Goal: Transaction & Acquisition: Purchase product/service

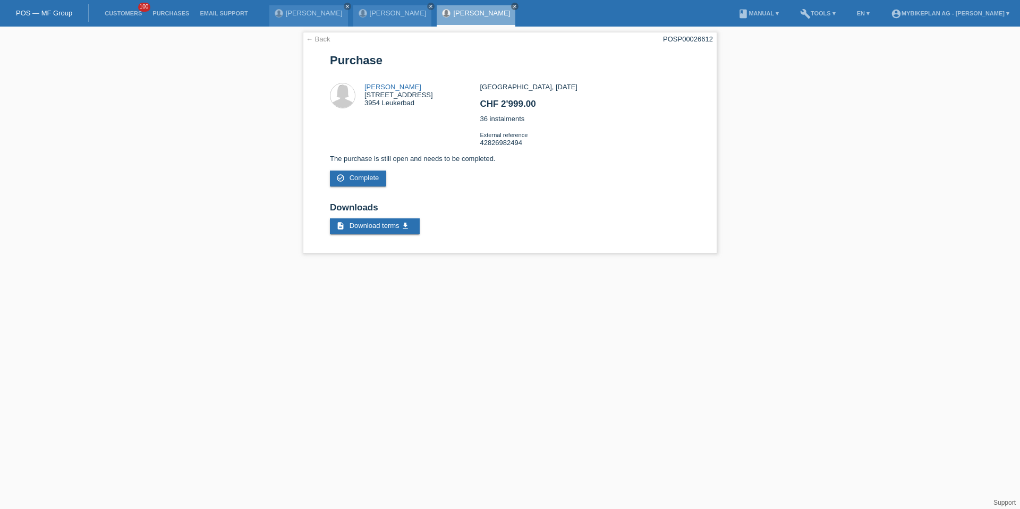
click at [140, 9] on span "100" at bounding box center [144, 7] width 13 height 9
click at [134, 11] on link "Customers" at bounding box center [123, 13] width 48 height 6
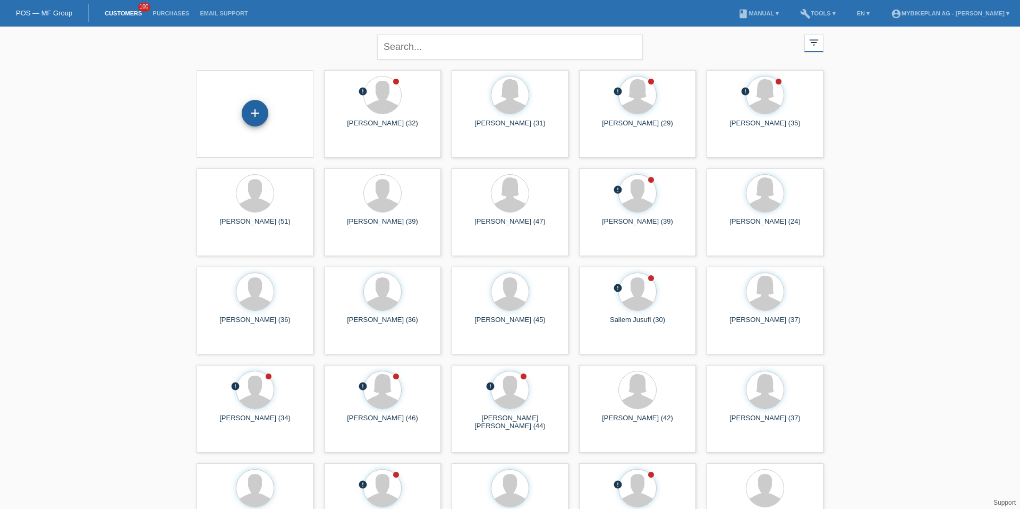
click at [263, 121] on div "+" at bounding box center [255, 113] width 27 height 27
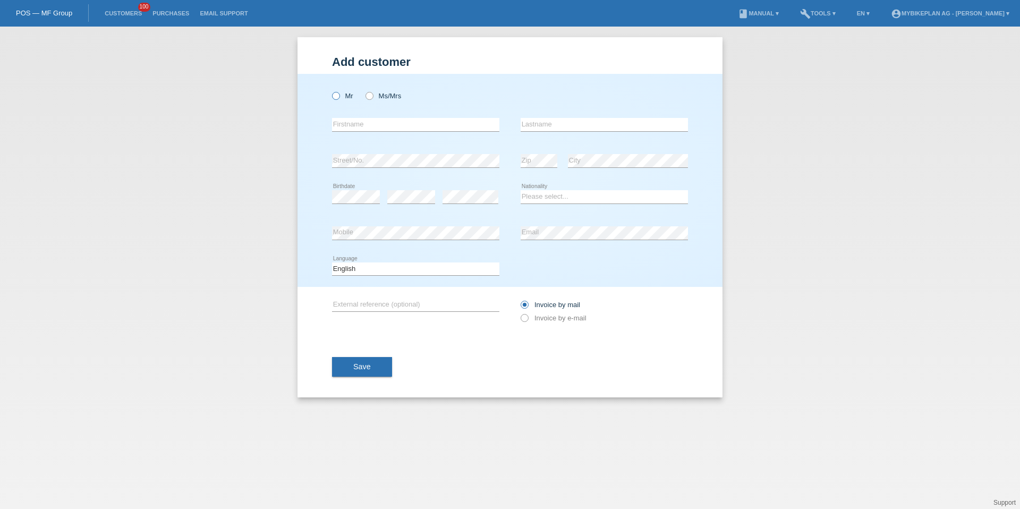
click at [331, 90] on icon at bounding box center [331, 90] width 0 height 0
click at [337, 99] on input "Mr" at bounding box center [335, 95] width 7 height 7
radio input "true"
click at [351, 126] on input "text" at bounding box center [415, 124] width 167 height 13
type input "Jonathan"
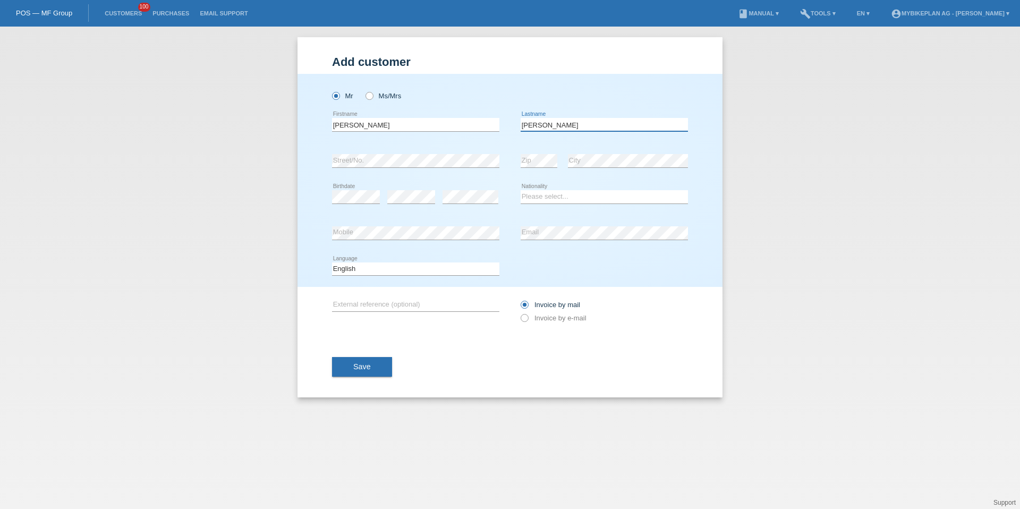
type input "Yeboah"
select select "CH"
click at [361, 264] on select "Deutsch Français Italiano English" at bounding box center [415, 269] width 167 height 13
select select "de"
click at [532, 311] on div "Invoice by mail Invoice by e-mail" at bounding box center [604, 311] width 167 height 27
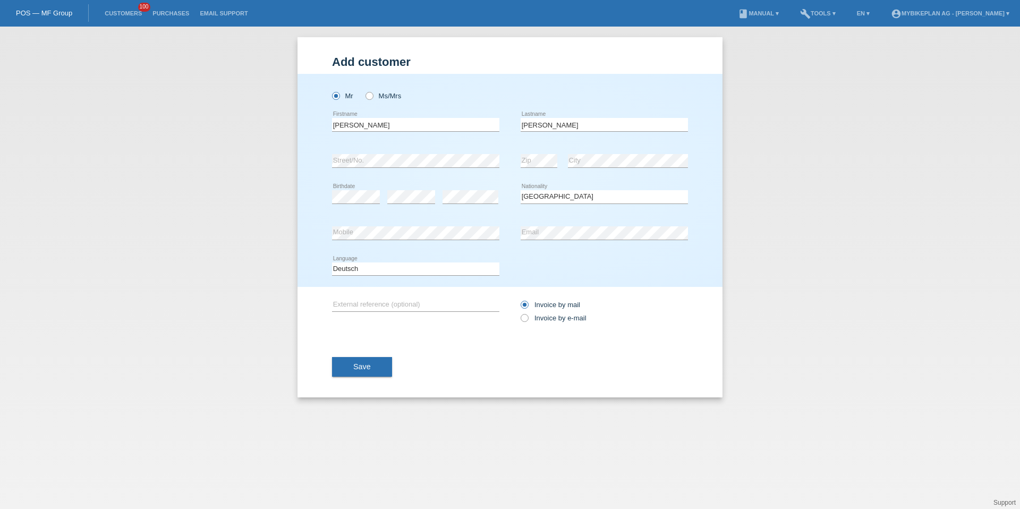
click at [531, 312] on div "Invoice by mail Invoice by e-mail" at bounding box center [604, 311] width 167 height 27
click at [531, 316] on label "Invoice by e-mail" at bounding box center [554, 318] width 66 height 8
click at [528, 316] on input "Invoice by e-mail" at bounding box center [524, 320] width 7 height 13
radio input "true"
click at [350, 355] on div "Save" at bounding box center [510, 367] width 356 height 62
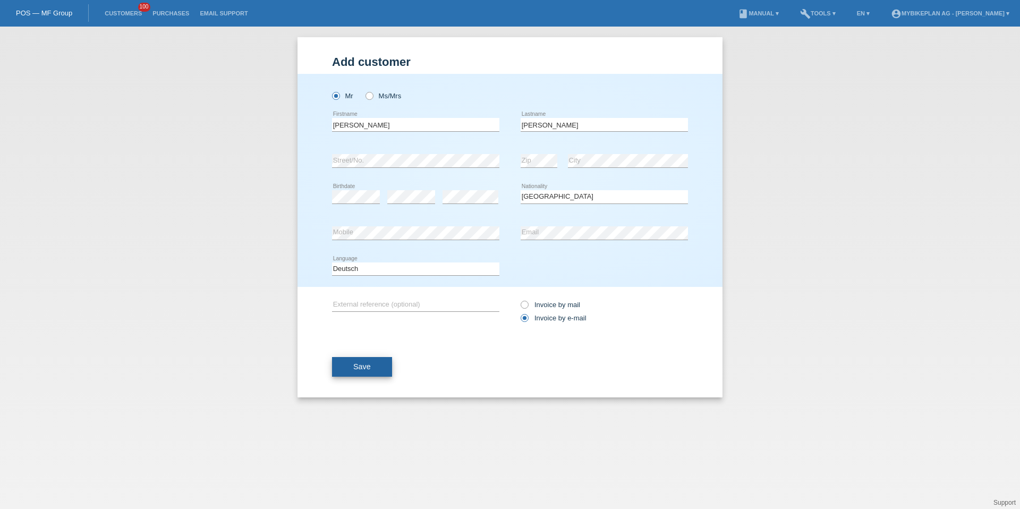
click at [348, 365] on button "Save" at bounding box center [362, 367] width 60 height 20
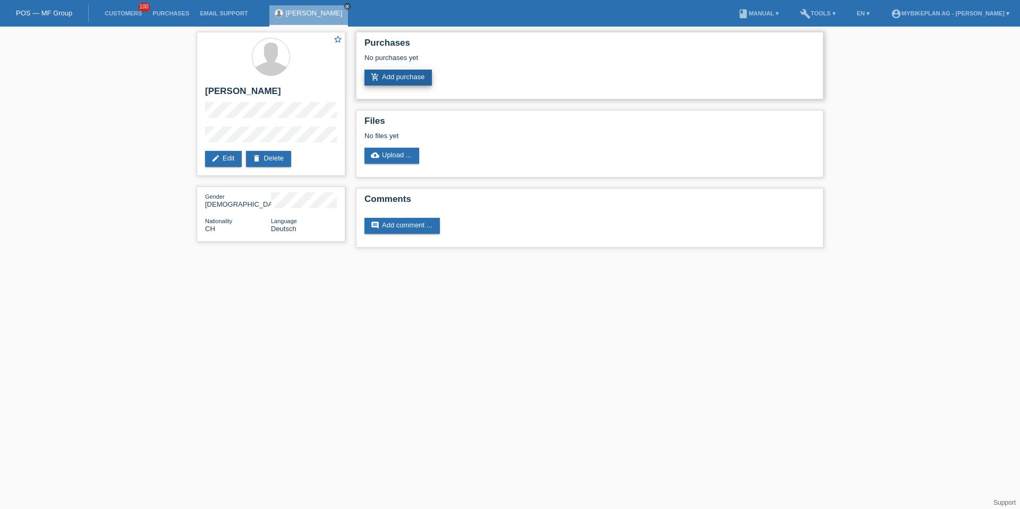
click at [414, 74] on link "add_shopping_cart Add purchase" at bounding box center [398, 78] width 67 height 16
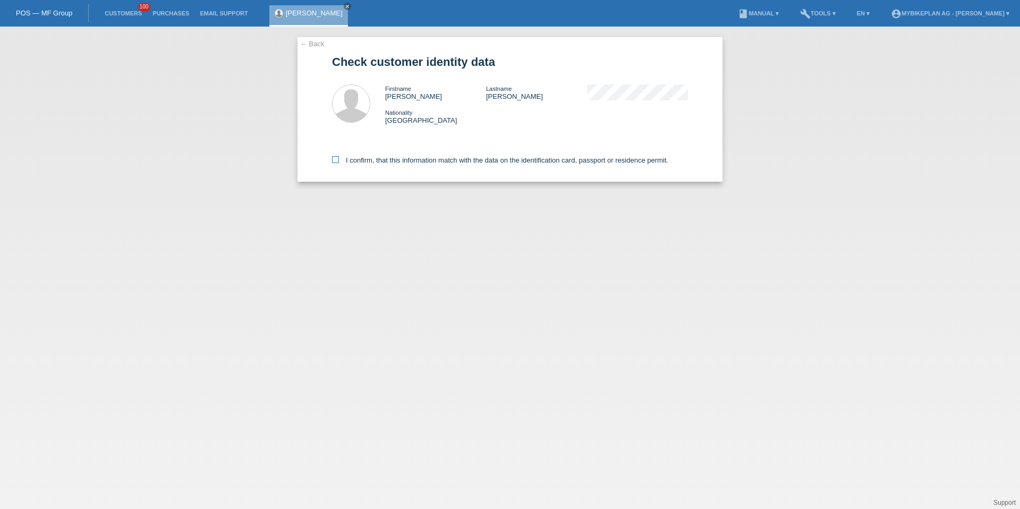
click at [402, 159] on label "I confirm, that this information match with the data on the identification card…" at bounding box center [500, 160] width 336 height 8
click at [339, 159] on input "I confirm, that this information match with the data on the identification card…" at bounding box center [335, 159] width 7 height 7
checkbox input "true"
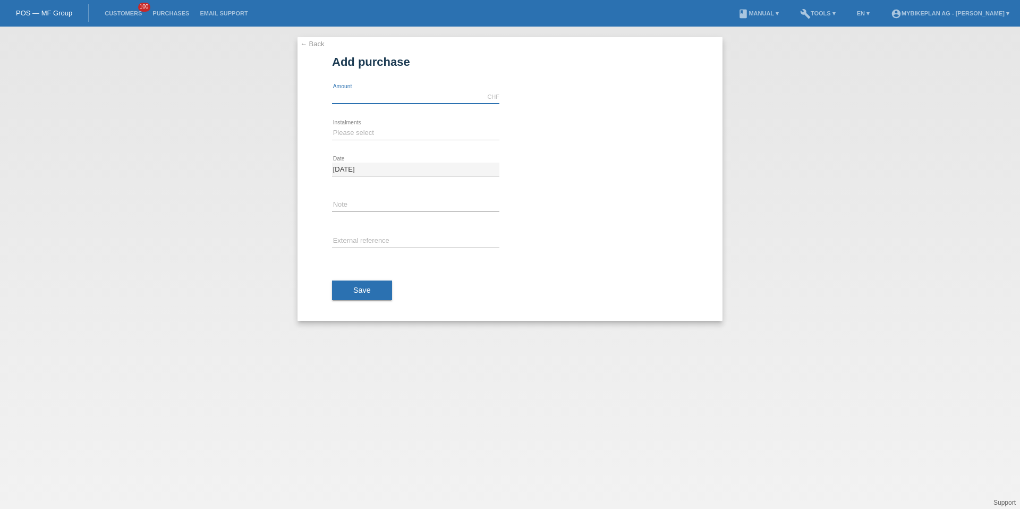
click at [379, 101] on input "text" at bounding box center [415, 96] width 167 height 13
type input "7999.00"
click at [350, 132] on select "Please select 6 instalments 12 instalments 18 instalments 24 instalments 36 ins…" at bounding box center [415, 132] width 167 height 13
select select "488"
click at [356, 231] on div "error External reference" at bounding box center [415, 242] width 167 height 36
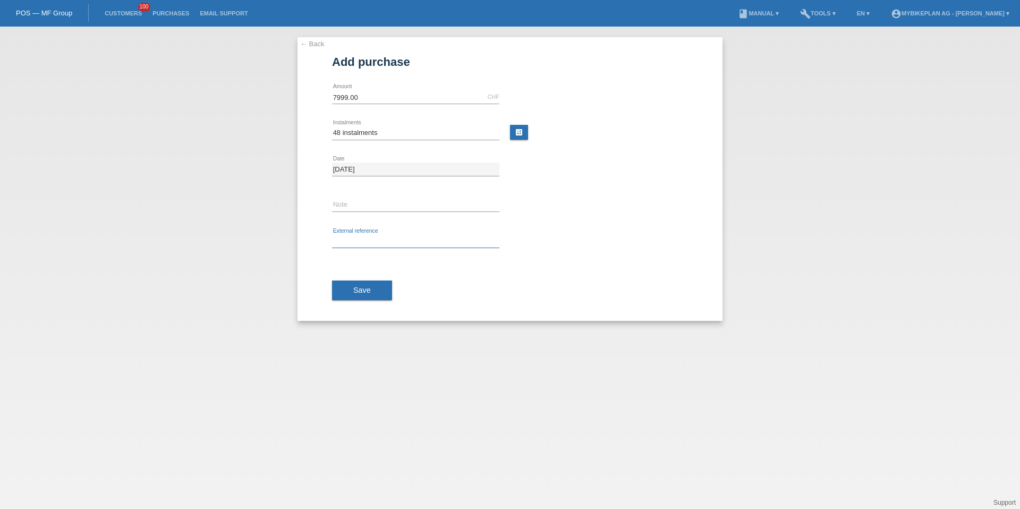
click at [356, 241] on input "text" at bounding box center [415, 241] width 167 height 13
paste input "42876333091"
type input "42876333091"
click at [360, 294] on span "Save" at bounding box center [362, 290] width 18 height 9
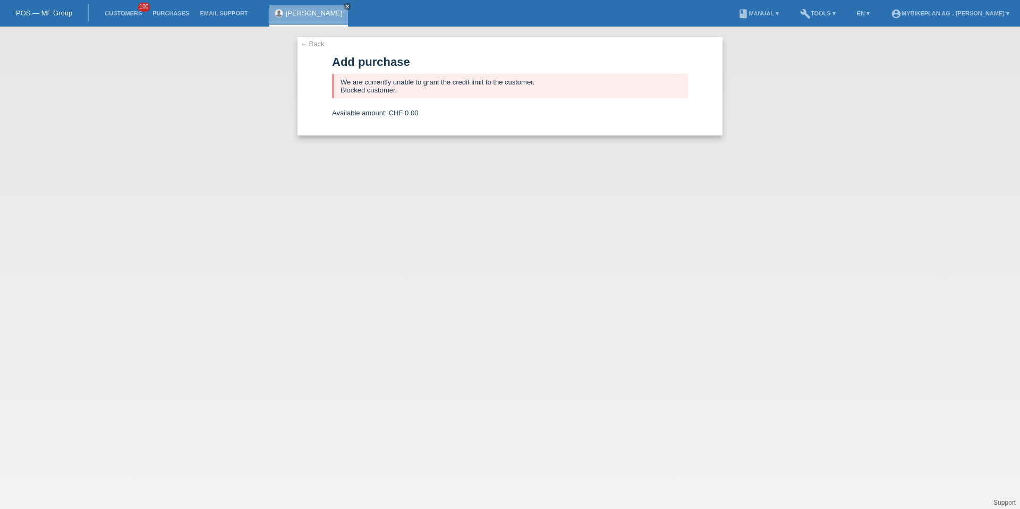
click at [122, 7] on li "Customers 100" at bounding box center [123, 13] width 48 height 27
click at [123, 16] on link "Customers" at bounding box center [123, 13] width 48 height 6
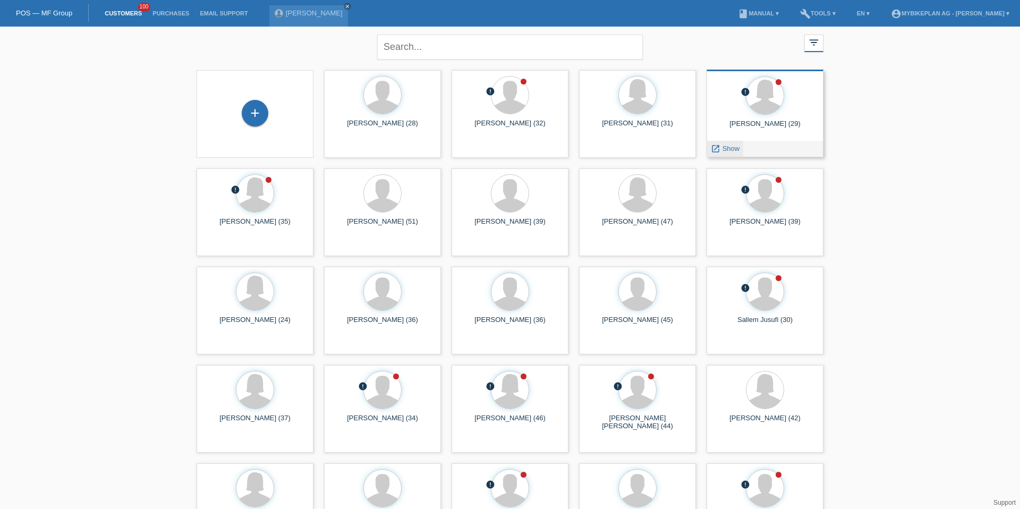
click at [724, 151] on span "Show" at bounding box center [732, 149] width 18 height 8
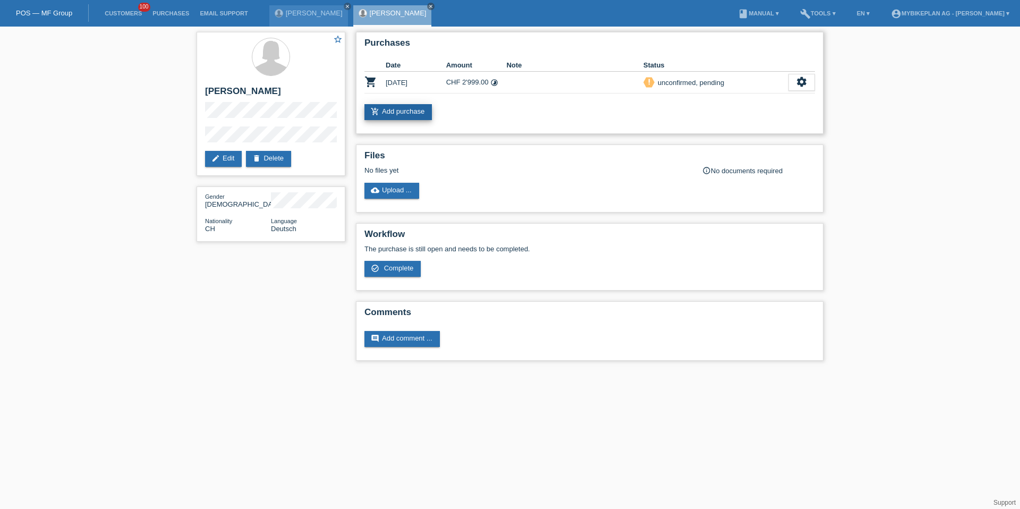
click at [411, 115] on link "add_shopping_cart Add purchase" at bounding box center [398, 112] width 67 height 16
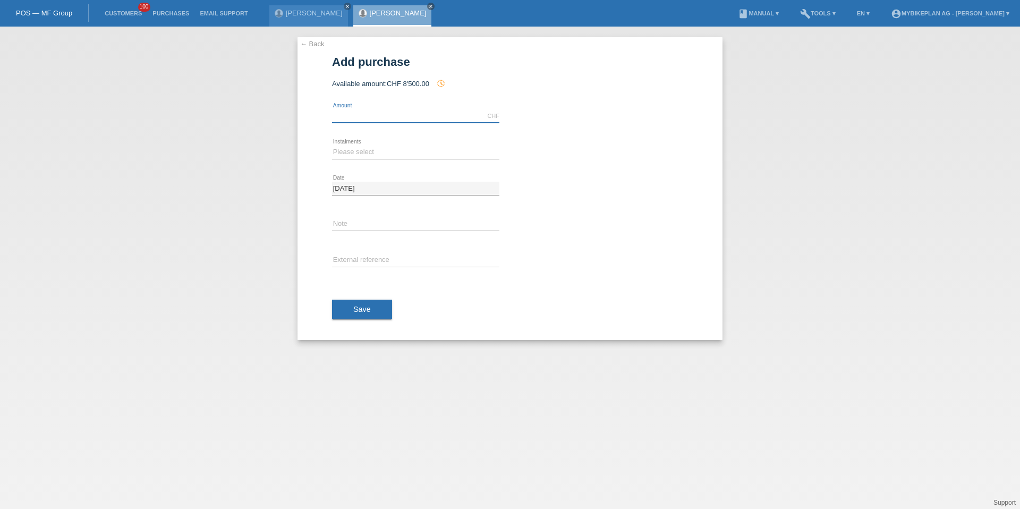
click at [411, 115] on input "text" at bounding box center [415, 115] width 167 height 13
type input "3299.00"
click at [366, 157] on select "Please select 6 instalments 12 instalments 18 instalments 24 instalments 36 ins…" at bounding box center [415, 152] width 167 height 13
click at [360, 150] on select "Please select 6 instalments 12 instalments 18 instalments 24 instalments 36 ins…" at bounding box center [415, 152] width 167 height 13
select select "487"
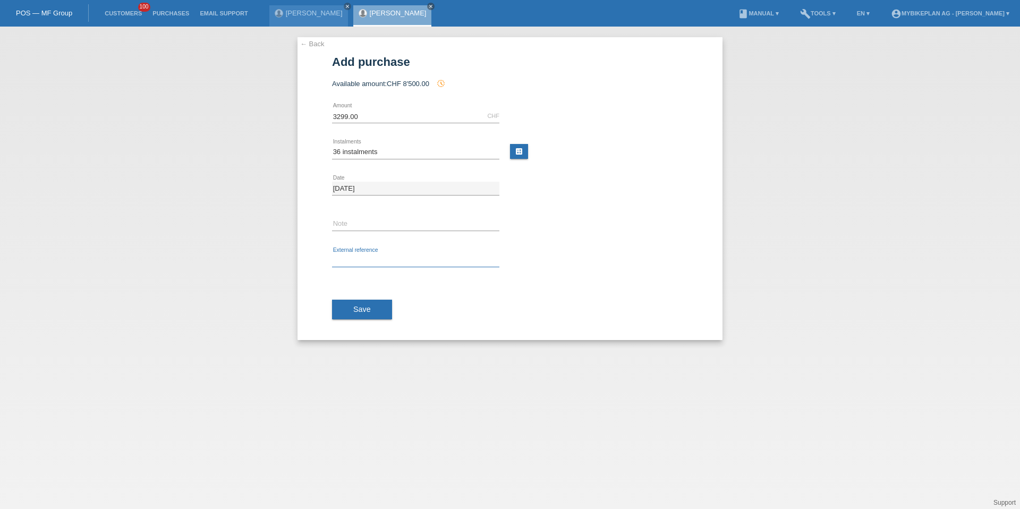
click at [350, 258] on input "text" at bounding box center [415, 260] width 167 height 13
paste input "42851022344"
type input "42851022344"
click at [354, 302] on button "Save" at bounding box center [362, 310] width 60 height 20
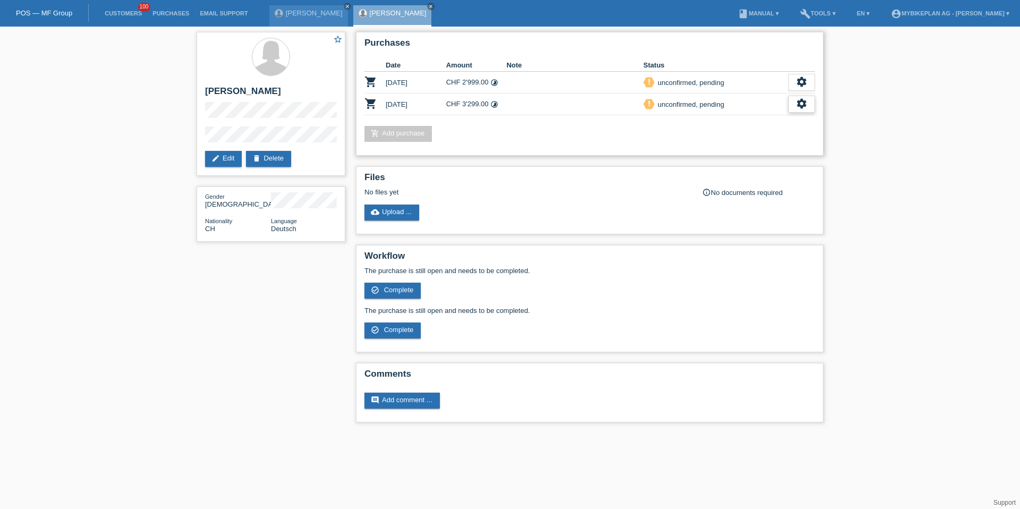
click at [797, 105] on icon "settings" at bounding box center [802, 104] width 12 height 12
click at [758, 123] on div "fullscreen Show" at bounding box center [733, 122] width 160 height 16
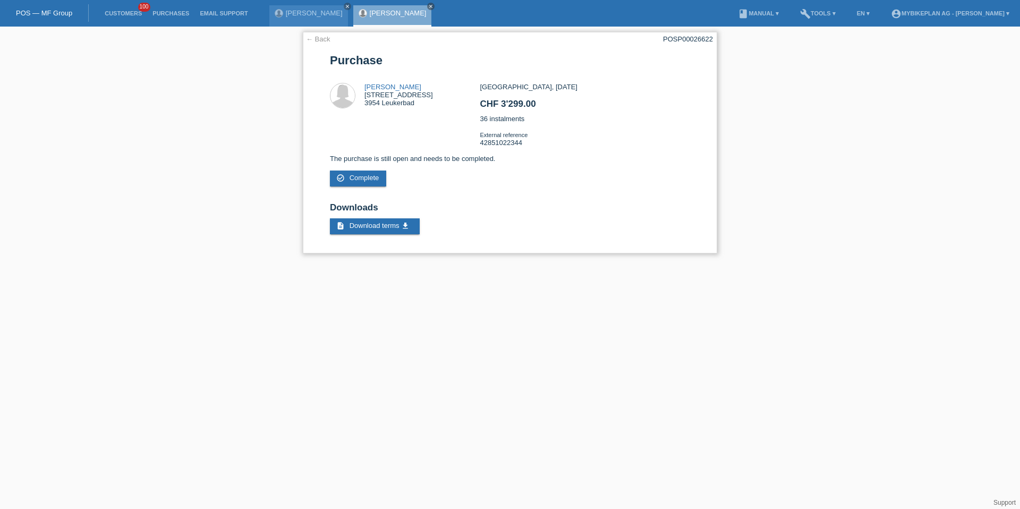
click at [671, 45] on div "← Back POSP00026622 [GEOGRAPHIC_DATA] [PERSON_NAME] [STREET_ADDRESS] CHF 3'299.…" at bounding box center [510, 143] width 414 height 222
click at [676, 42] on div "POSP00026622" at bounding box center [688, 39] width 50 height 8
copy div "POSP00026622"
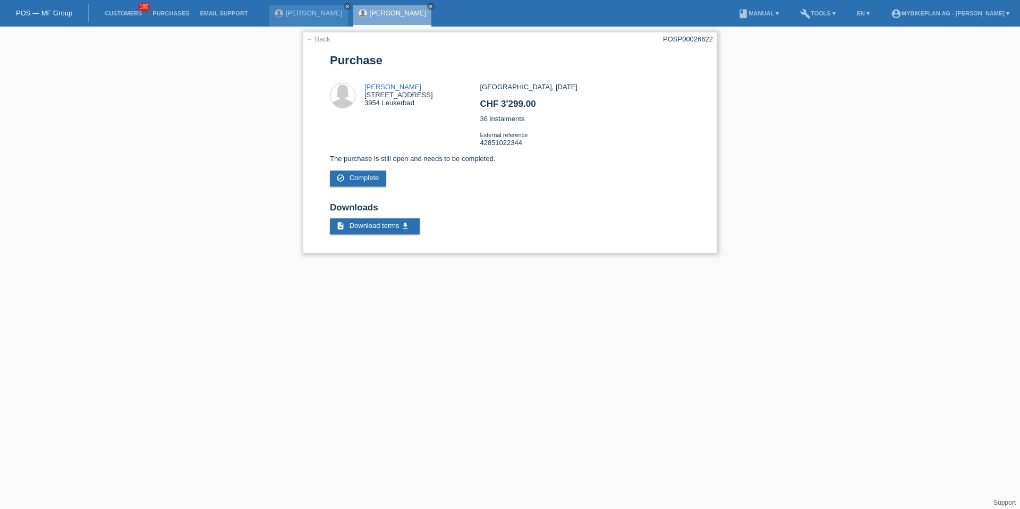
click at [655, 37] on div "← Back POSP00026622 Purchase Nadja Grichting Ringstrasse 368 3954 Leukerbad CHF…" at bounding box center [510, 143] width 414 height 222
click at [676, 37] on div "POSP00026622" at bounding box center [688, 39] width 50 height 8
copy div "POSP00026622"
click at [327, 40] on link "← Back" at bounding box center [318, 39] width 24 height 8
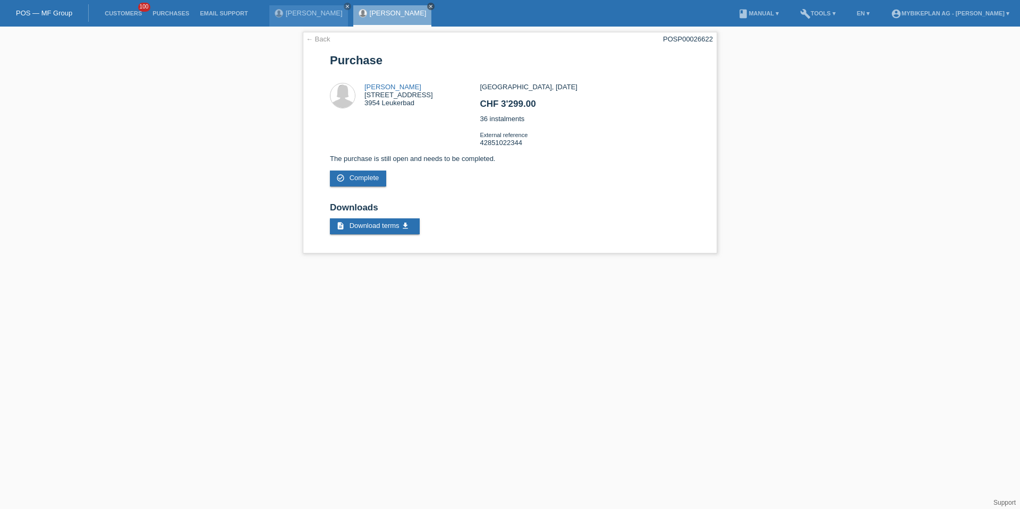
click at [428, 7] on icon "close" at bounding box center [430, 6] width 5 height 5
click at [346, 6] on icon "close" at bounding box center [347, 6] width 5 height 5
click at [126, 19] on li "Customers 100" at bounding box center [123, 13] width 48 height 27
click at [122, 18] on li "Customers 100" at bounding box center [123, 13] width 48 height 27
click at [121, 13] on link "Customers" at bounding box center [123, 13] width 48 height 6
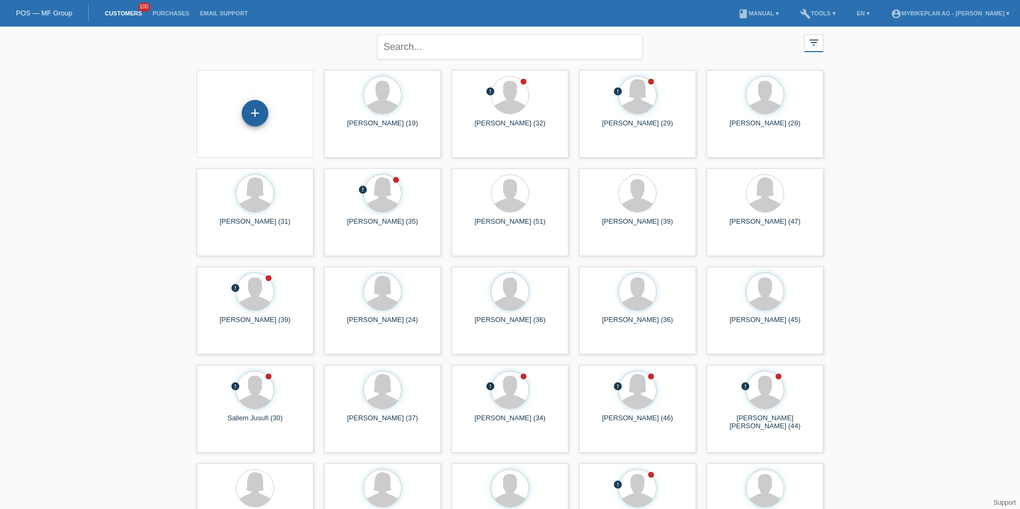
click at [252, 108] on div "+" at bounding box center [255, 113] width 27 height 27
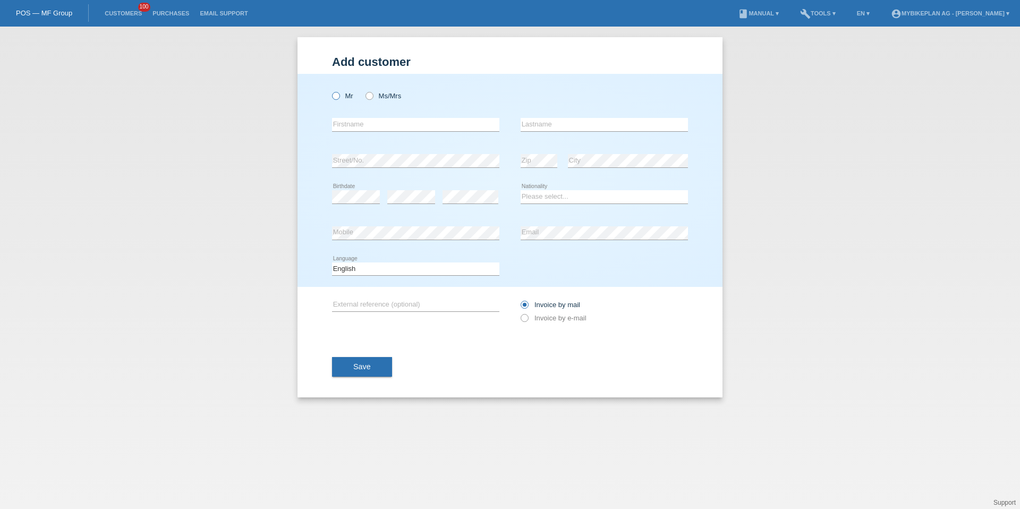
click at [331, 90] on icon at bounding box center [331, 90] width 0 height 0
click at [339, 97] on input "Mr" at bounding box center [335, 95] width 7 height 7
radio input "true"
click at [351, 126] on input "text" at bounding box center [415, 124] width 167 height 13
type input "Philipp"
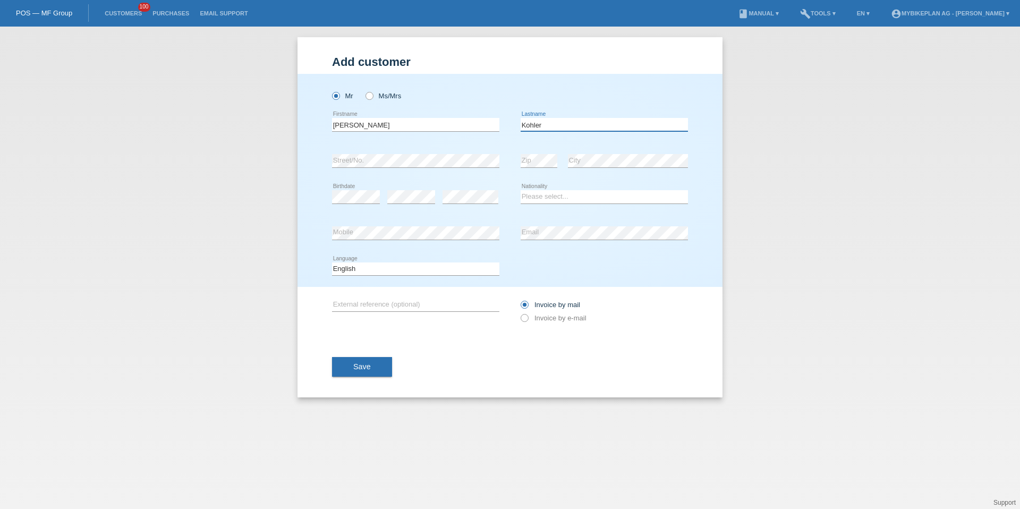
type input "Kohler"
select select "CH"
click at [368, 268] on select "Deutsch Français Italiano English" at bounding box center [415, 269] width 167 height 13
select select "de"
click at [563, 316] on label "Invoice by e-mail" at bounding box center [554, 318] width 66 height 8
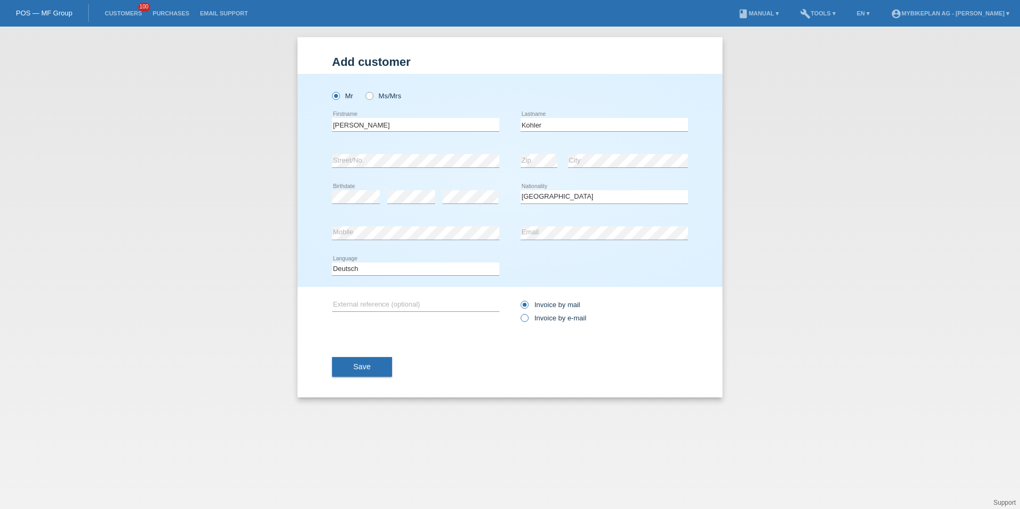
click at [528, 316] on input "Invoice by e-mail" at bounding box center [524, 320] width 7 height 13
radio input "true"
click at [363, 365] on span "Save" at bounding box center [362, 366] width 18 height 9
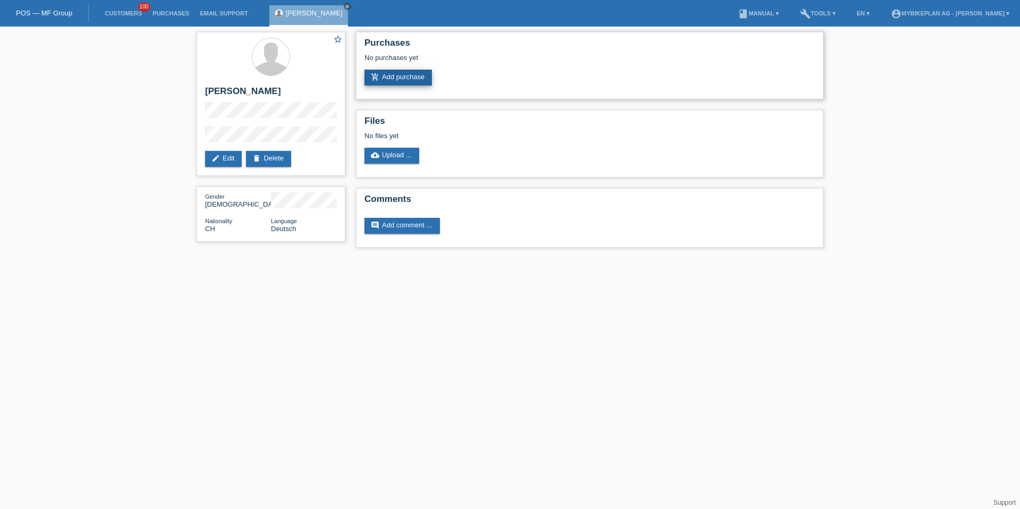
click at [391, 79] on link "add_shopping_cart Add purchase" at bounding box center [398, 78] width 67 height 16
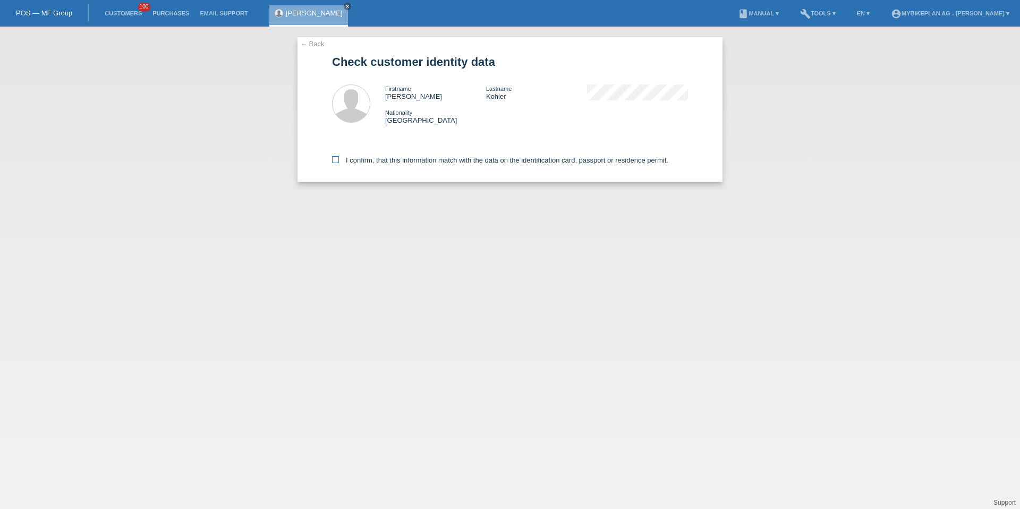
click at [372, 162] on label "I confirm, that this information match with the data on the identification card…" at bounding box center [500, 160] width 336 height 8
click at [339, 162] on input "I confirm, that this information match with the data on the identification card…" at bounding box center [335, 159] width 7 height 7
checkbox input "true"
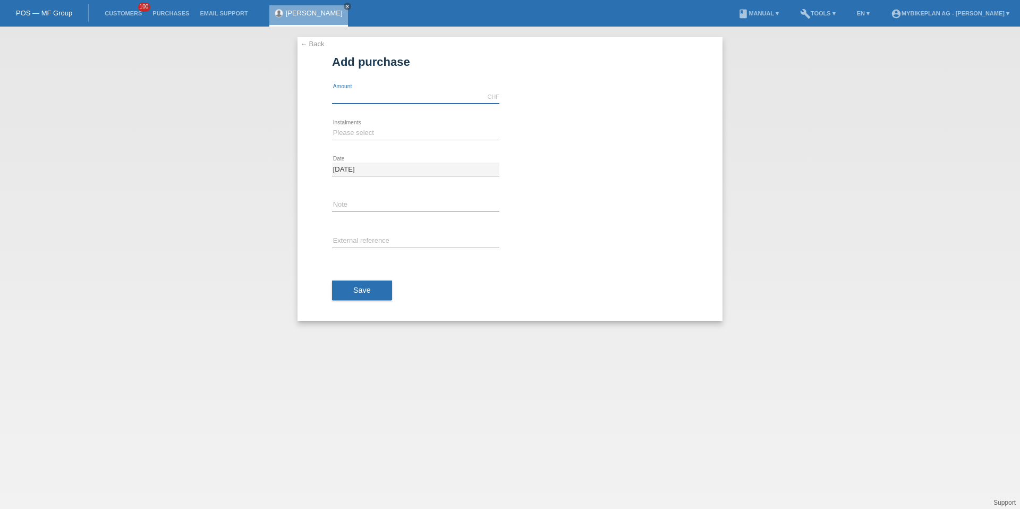
click at [369, 101] on input "text" at bounding box center [415, 96] width 167 height 13
type input "5299.00"
click at [348, 124] on div "Please select 6 instalments 12 instalments 18 instalments 24 instalments 36 ins…" at bounding box center [415, 133] width 167 height 36
click at [352, 131] on select "Please select 6 instalments 12 instalments 18 instalments 24 instalments 36 ins…" at bounding box center [415, 132] width 167 height 13
select select "488"
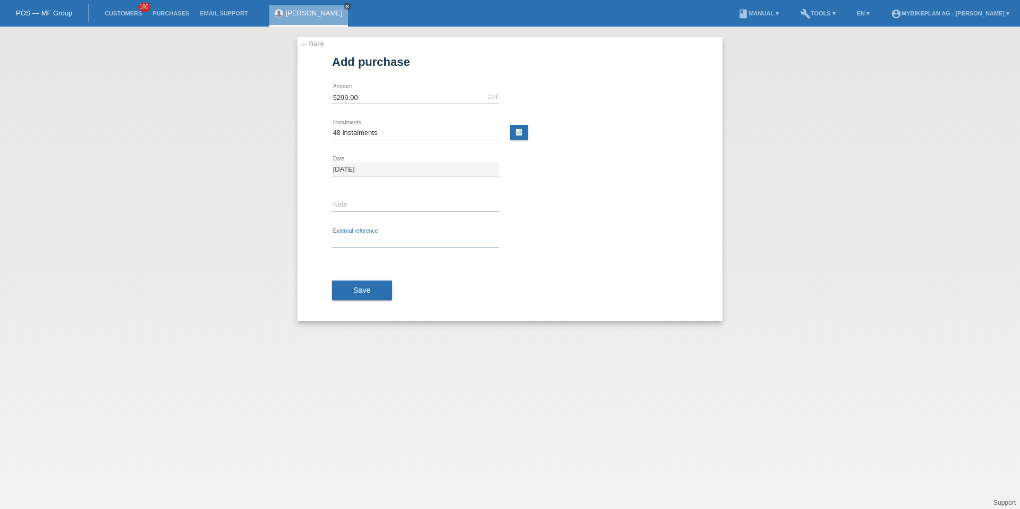
click at [370, 236] on input "text" at bounding box center [415, 241] width 167 height 13
paste input "42831946814"
type input "42831946814"
click at [367, 273] on div "Save" at bounding box center [510, 291] width 356 height 62
click at [367, 283] on button "Save" at bounding box center [362, 291] width 60 height 20
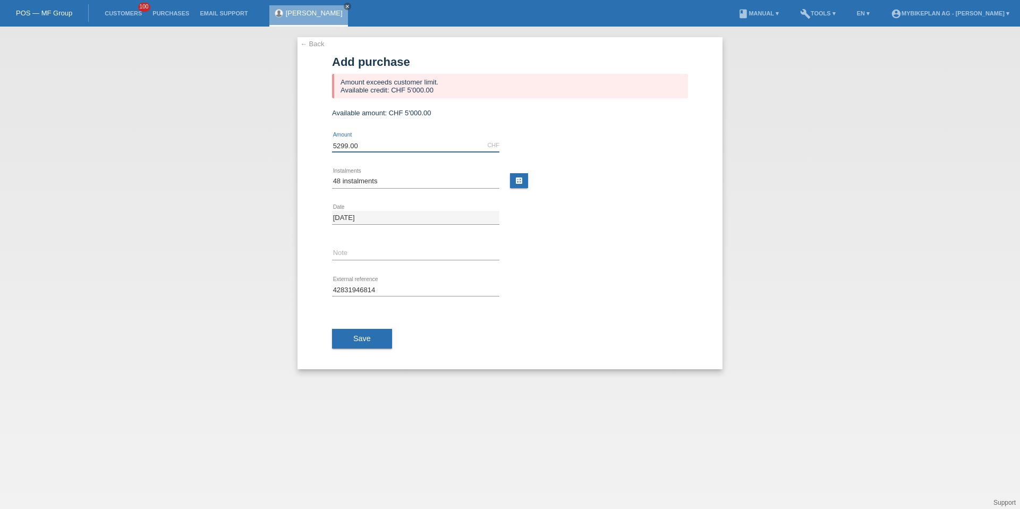
click at [342, 144] on input "5299.00" at bounding box center [415, 145] width 167 height 13
type input "5000.00"
click at [355, 334] on span "Save" at bounding box center [362, 338] width 18 height 9
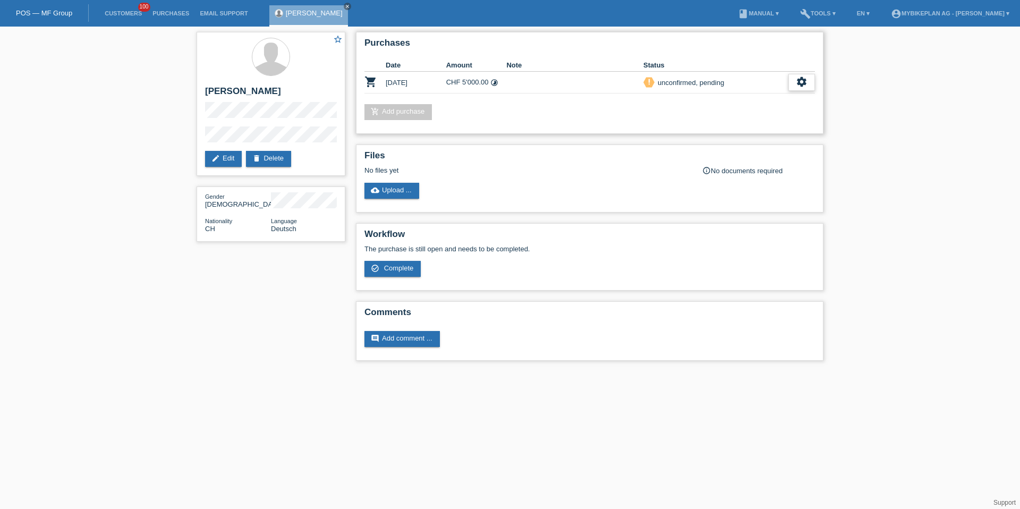
click at [807, 86] on icon "settings" at bounding box center [802, 82] width 12 height 12
click at [729, 103] on div "fullscreen Show" at bounding box center [733, 100] width 160 height 16
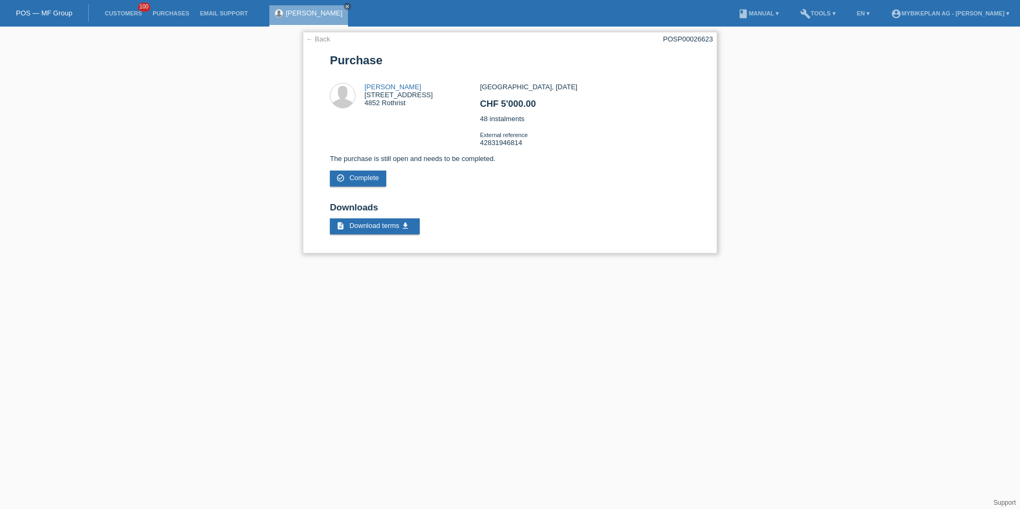
click at [669, 36] on div "POSP00026623" at bounding box center [688, 39] width 50 height 8
copy div "POSP00026623"
click at [134, 4] on li "Customers 100" at bounding box center [123, 13] width 48 height 27
click at [134, 8] on li "Customers 100" at bounding box center [123, 13] width 48 height 27
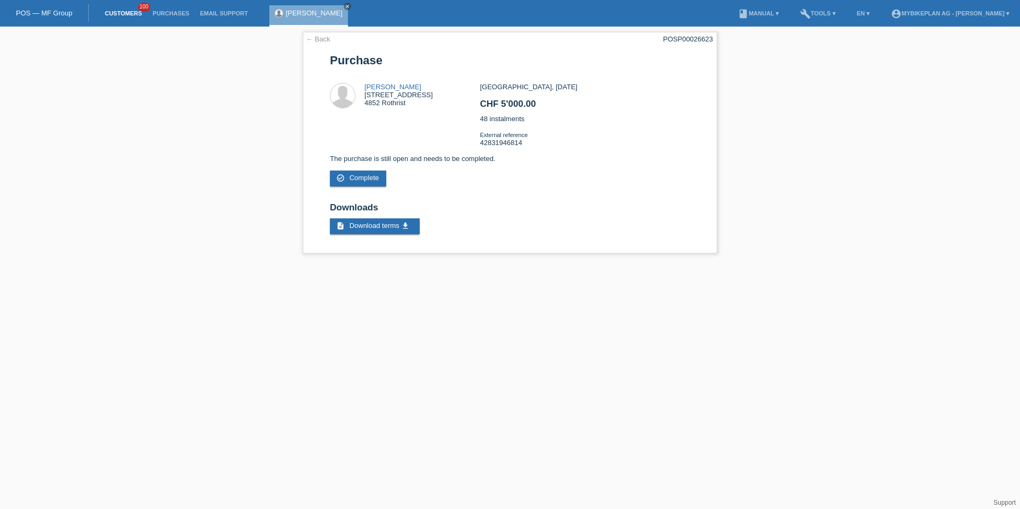
click at [132, 12] on link "Customers" at bounding box center [123, 13] width 48 height 6
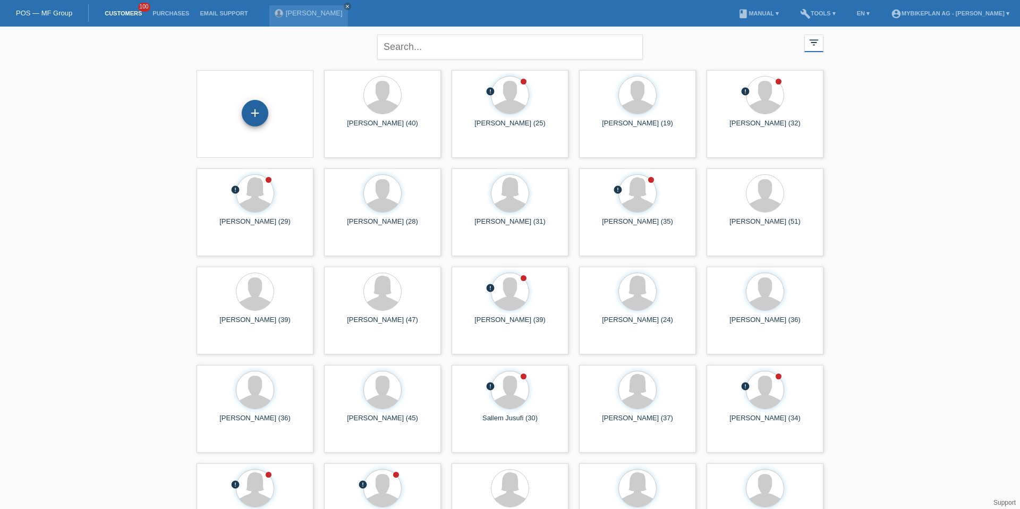
click at [255, 120] on div "+" at bounding box center [255, 113] width 27 height 27
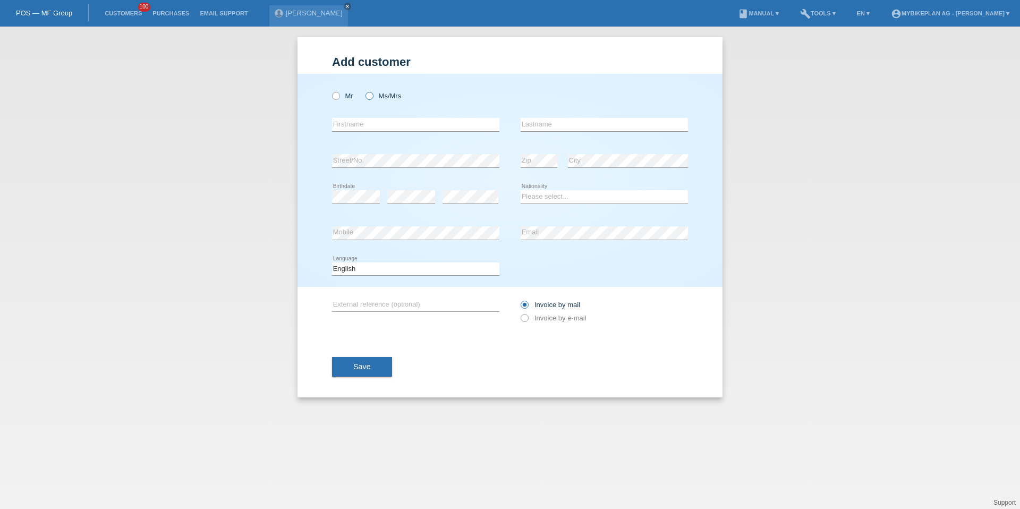
click at [364, 90] on icon at bounding box center [364, 90] width 0 height 0
click at [371, 96] on input "Ms/Mrs" at bounding box center [369, 95] width 7 height 7
radio input "true"
click at [404, 130] on input "text" at bounding box center [415, 124] width 167 height 13
type input "Tabea [PERSON_NAME]"
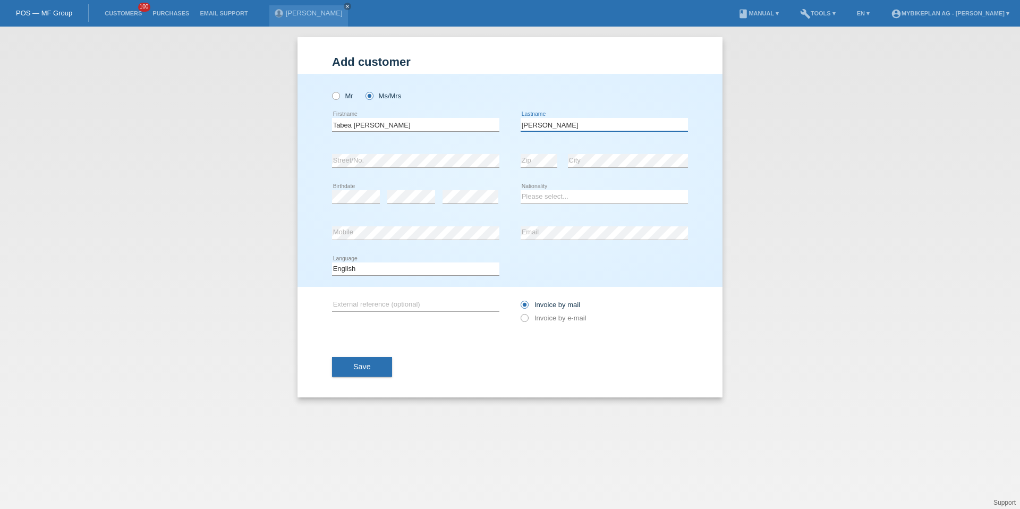
type input "[PERSON_NAME]"
select select "CH"
click at [261, 273] on div "Add customer Add customer Add customer Mr Ms/Mrs error" at bounding box center [510, 268] width 1020 height 482
click at [138, 224] on div "Add customer Add customer Add customer Mr Ms/Mrs error" at bounding box center [510, 268] width 1020 height 482
click at [412, 263] on select "Deutsch Français Italiano English" at bounding box center [415, 269] width 167 height 13
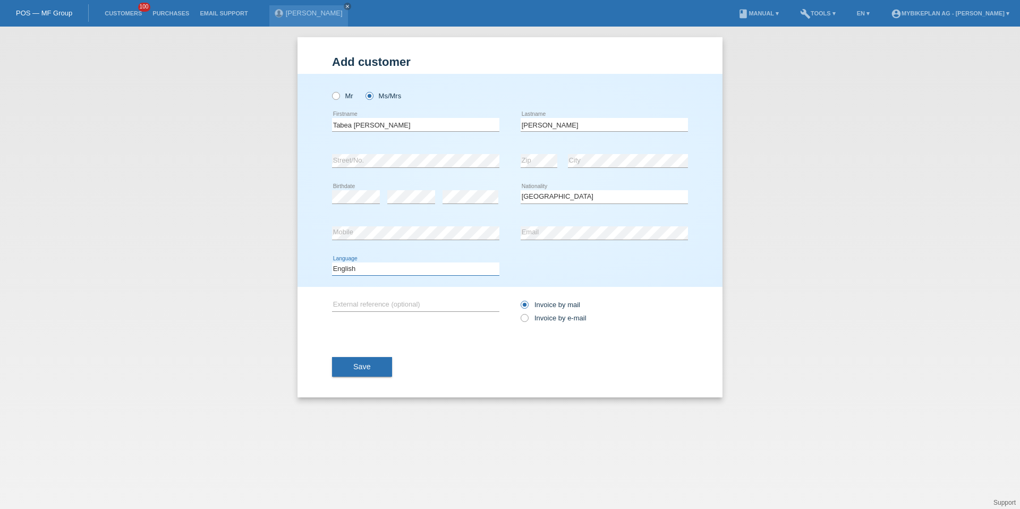
select select "de"
click at [555, 323] on div "Invoice by mail Invoice by e-mail" at bounding box center [604, 311] width 167 height 27
click at [557, 315] on label "Invoice by e-mail" at bounding box center [554, 318] width 66 height 8
click at [528, 315] on input "Invoice by e-mail" at bounding box center [524, 320] width 7 height 13
radio input "true"
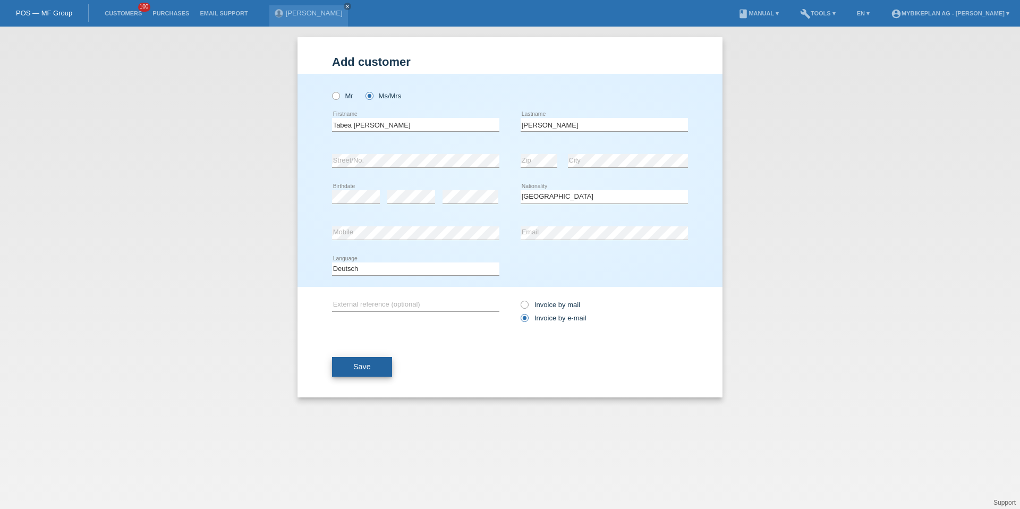
click at [352, 357] on button "Save" at bounding box center [362, 367] width 60 height 20
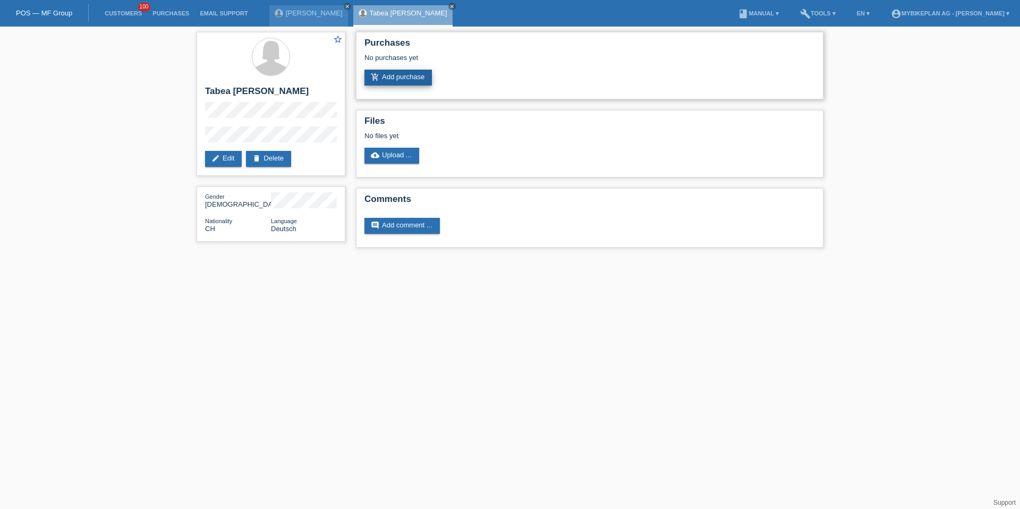
click at [378, 81] on icon "add_shopping_cart" at bounding box center [375, 77] width 9 height 9
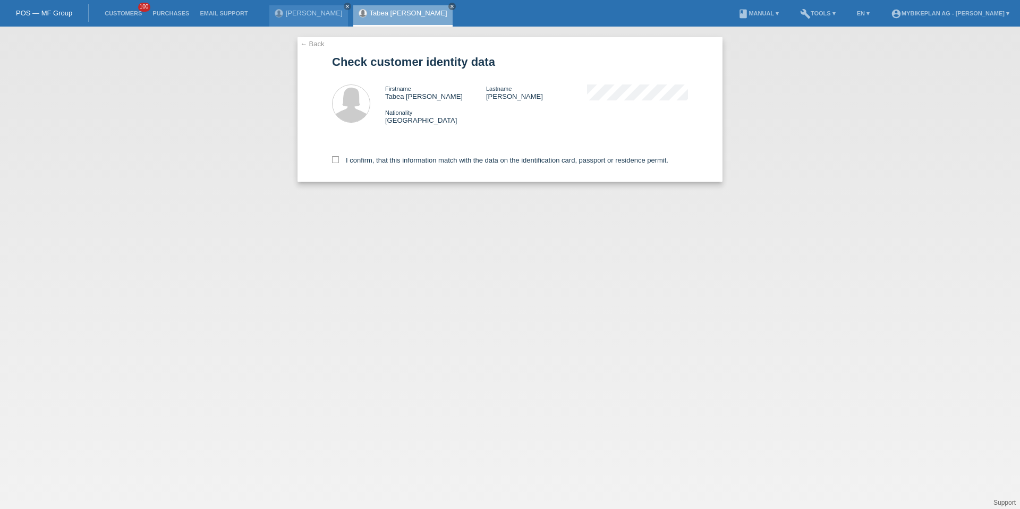
click at [421, 155] on div "I confirm, that this information match with the data on the identification card…" at bounding box center [510, 158] width 356 height 47
click at [418, 151] on div "I confirm, that this information match with the data on the identification card…" at bounding box center [510, 158] width 356 height 47
click at [415, 158] on label "I confirm, that this information match with the data on the identification card…" at bounding box center [500, 160] width 336 height 8
click at [339, 158] on input "I confirm, that this information match with the data on the identification card…" at bounding box center [335, 159] width 7 height 7
checkbox input "true"
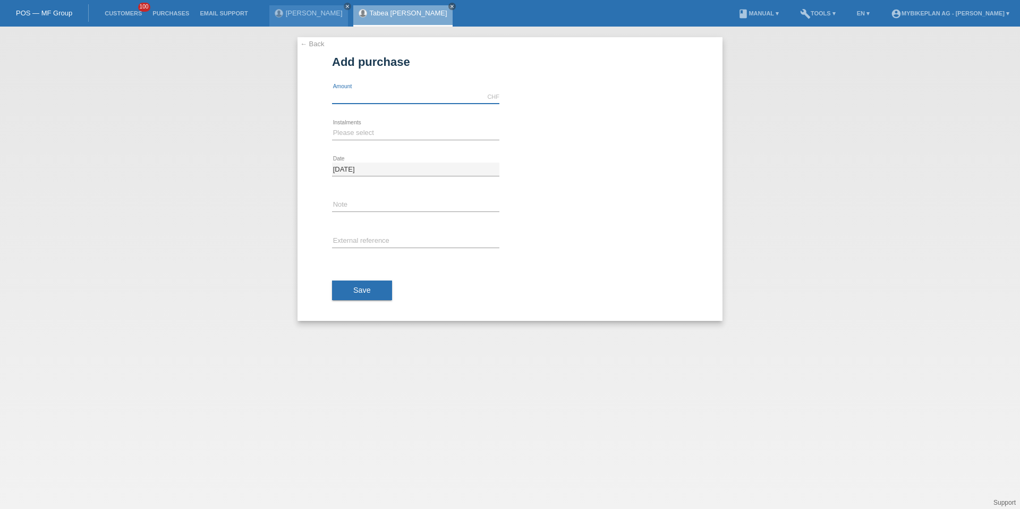
click at [384, 102] on input "text" at bounding box center [415, 96] width 167 height 13
type input "4199.00"
click at [354, 133] on select "Please select 6 instalments 12 instalments 18 instalments 24 instalments 36 ins…" at bounding box center [415, 132] width 167 height 13
select select "488"
click at [355, 242] on input "text" at bounding box center [415, 241] width 167 height 13
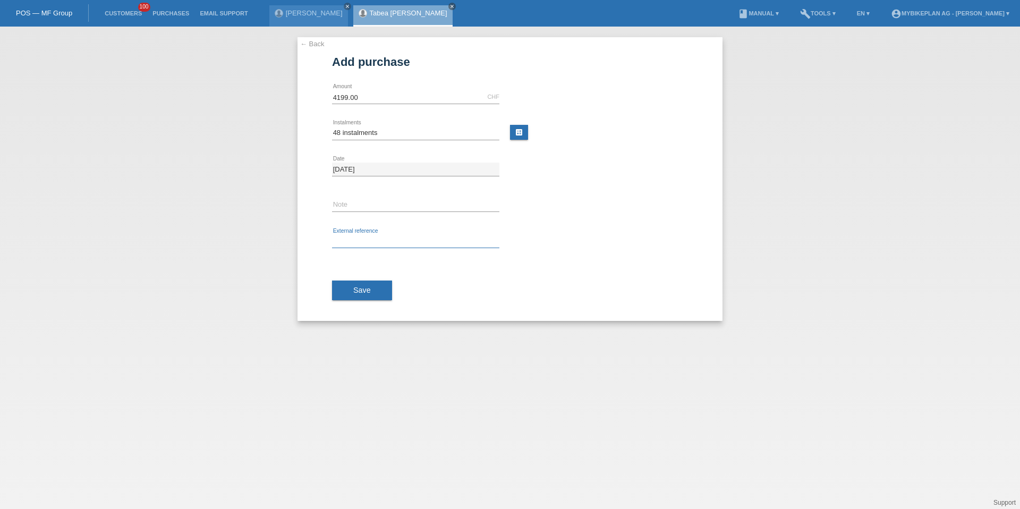
paste input "42794298119"
type input "42794298119"
click at [359, 270] on div "Save" at bounding box center [510, 291] width 356 height 62
click at [359, 291] on span "Save" at bounding box center [362, 290] width 18 height 9
